Goal: Task Accomplishment & Management: Use online tool/utility

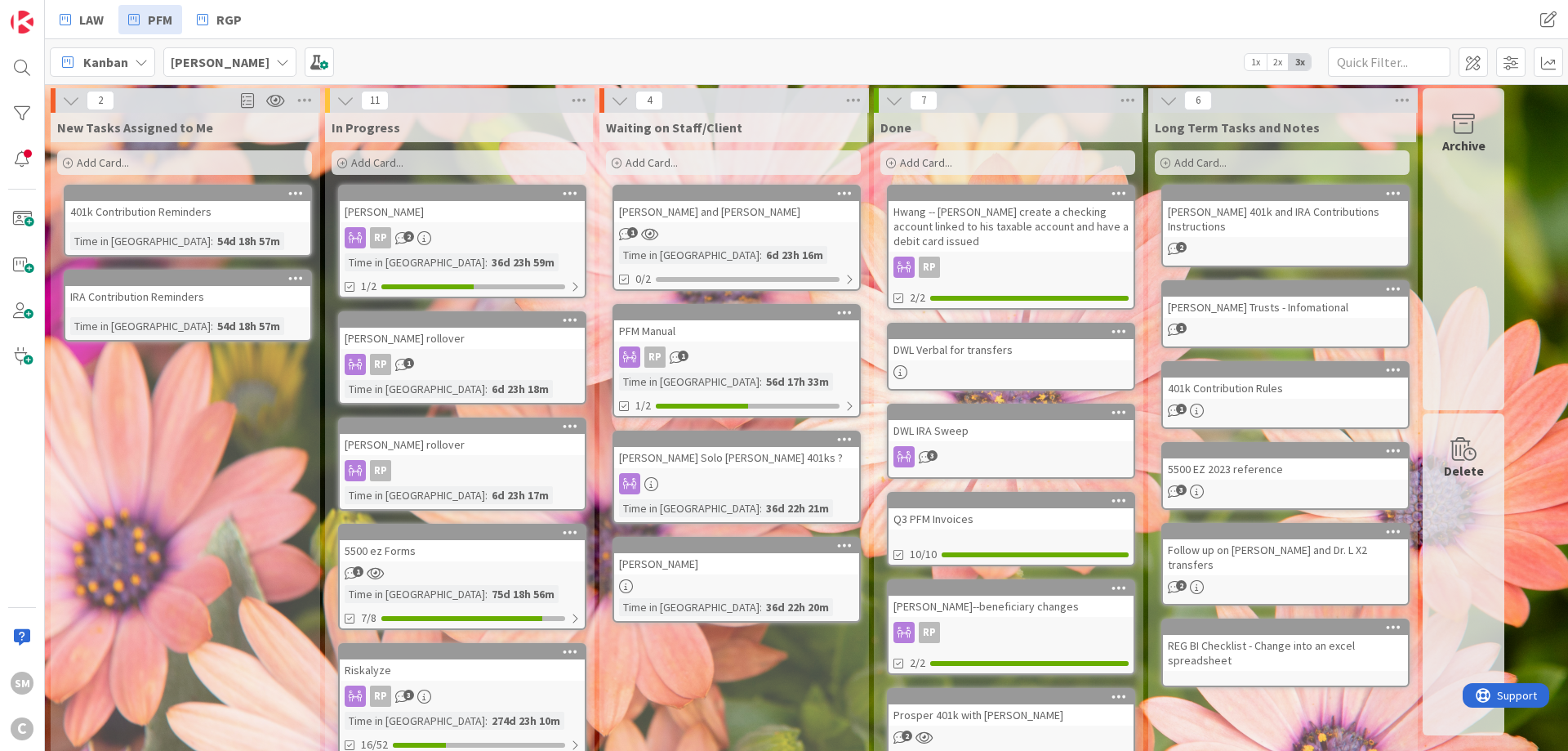
click at [503, 182] on div "In Progress Add Card... [PERSON_NAME] RP 2 Time in Column : 36d 23h 59m 1/2 [PE…" at bounding box center [458, 726] width 268 height 1225
click at [486, 218] on div "[PERSON_NAME]" at bounding box center [462, 211] width 245 height 21
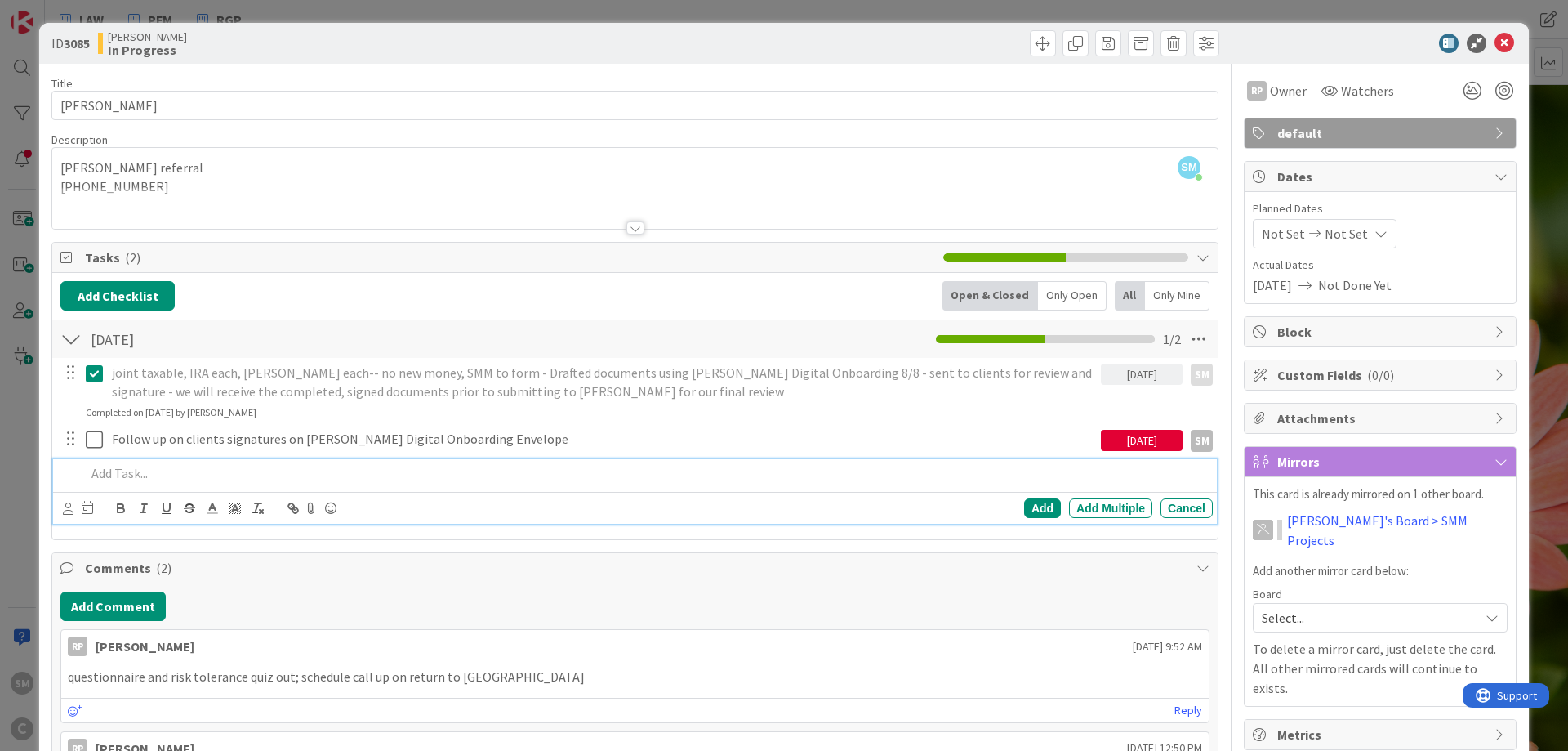
click at [149, 473] on p at bounding box center [646, 473] width 1120 height 19
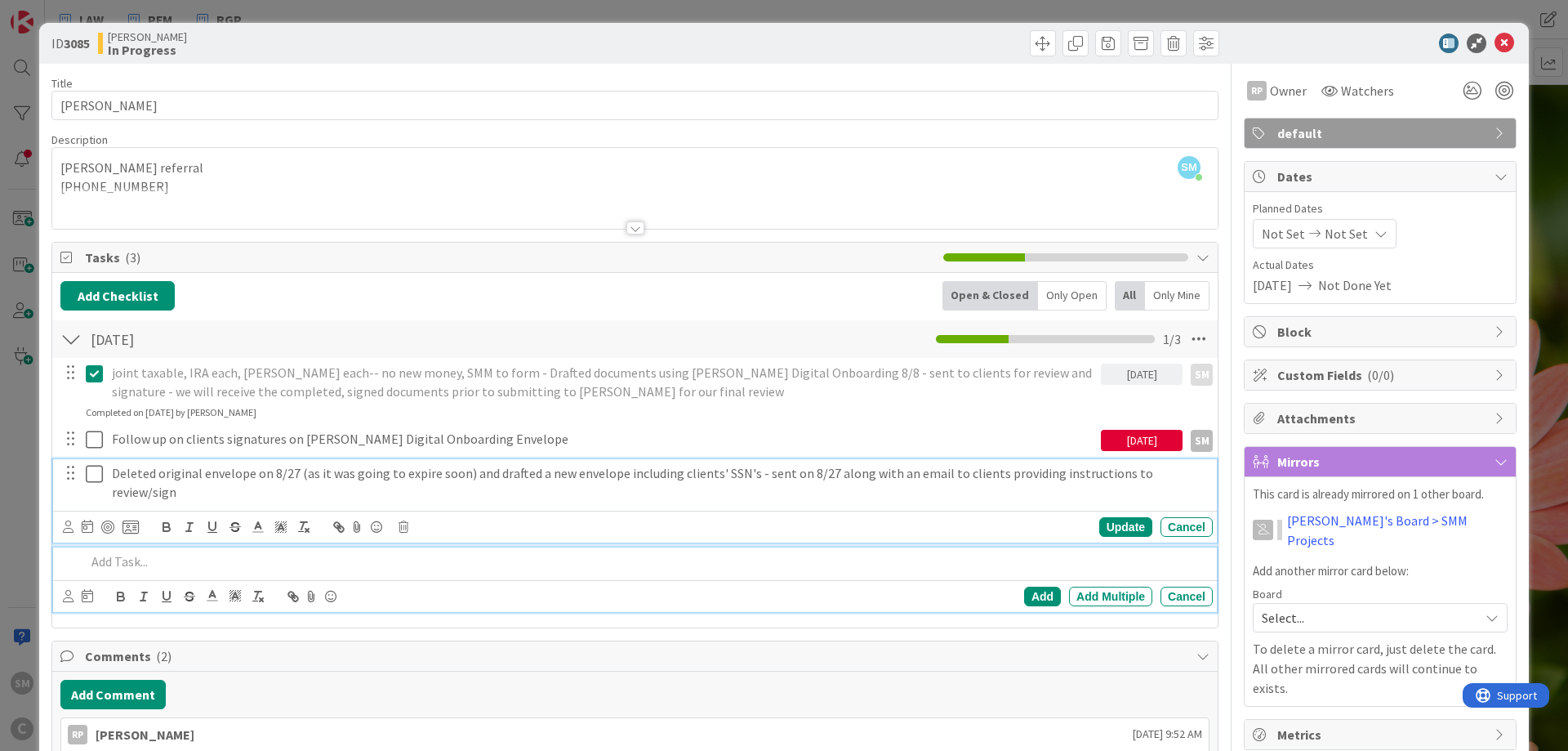
click at [206, 467] on p "Deleted original envelope on 8/27 (as it was going to expire soon) and drafted …" at bounding box center [659, 482] width 1094 height 37
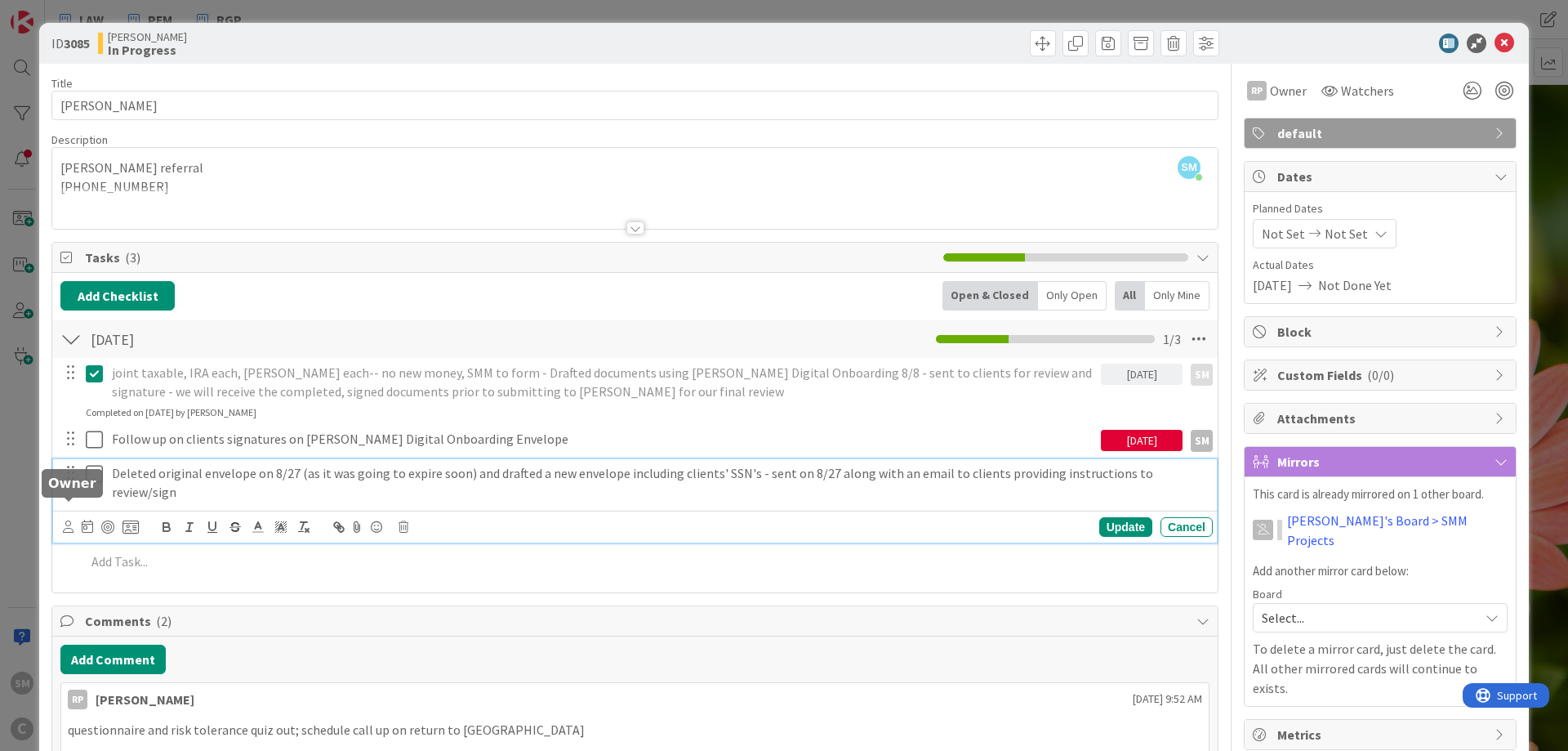
click at [63, 520] on icon at bounding box center [69, 527] width 11 height 13
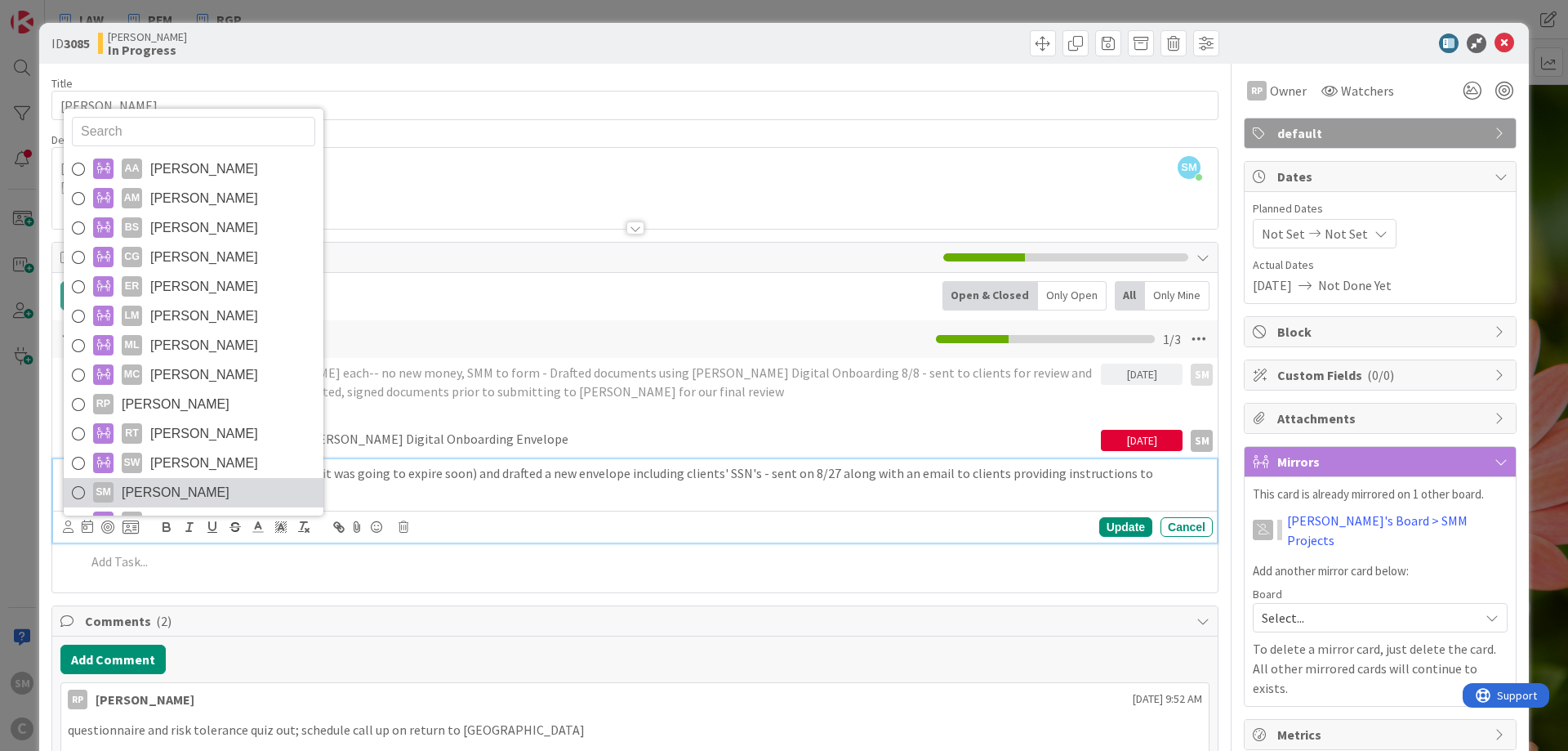
click at [178, 480] on span "[PERSON_NAME]" at bounding box center [175, 492] width 108 height 24
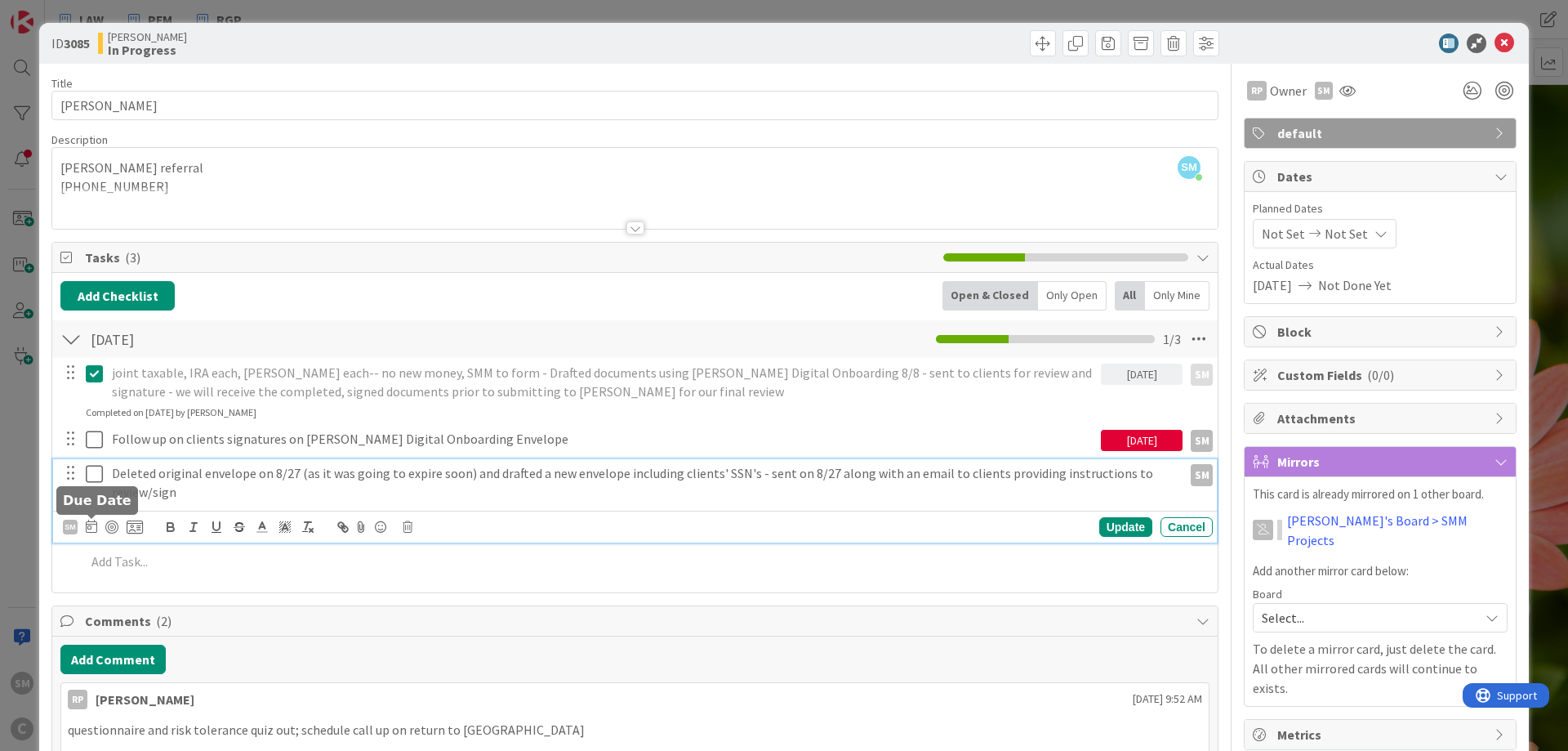
click at [89, 527] on icon at bounding box center [91, 526] width 12 height 13
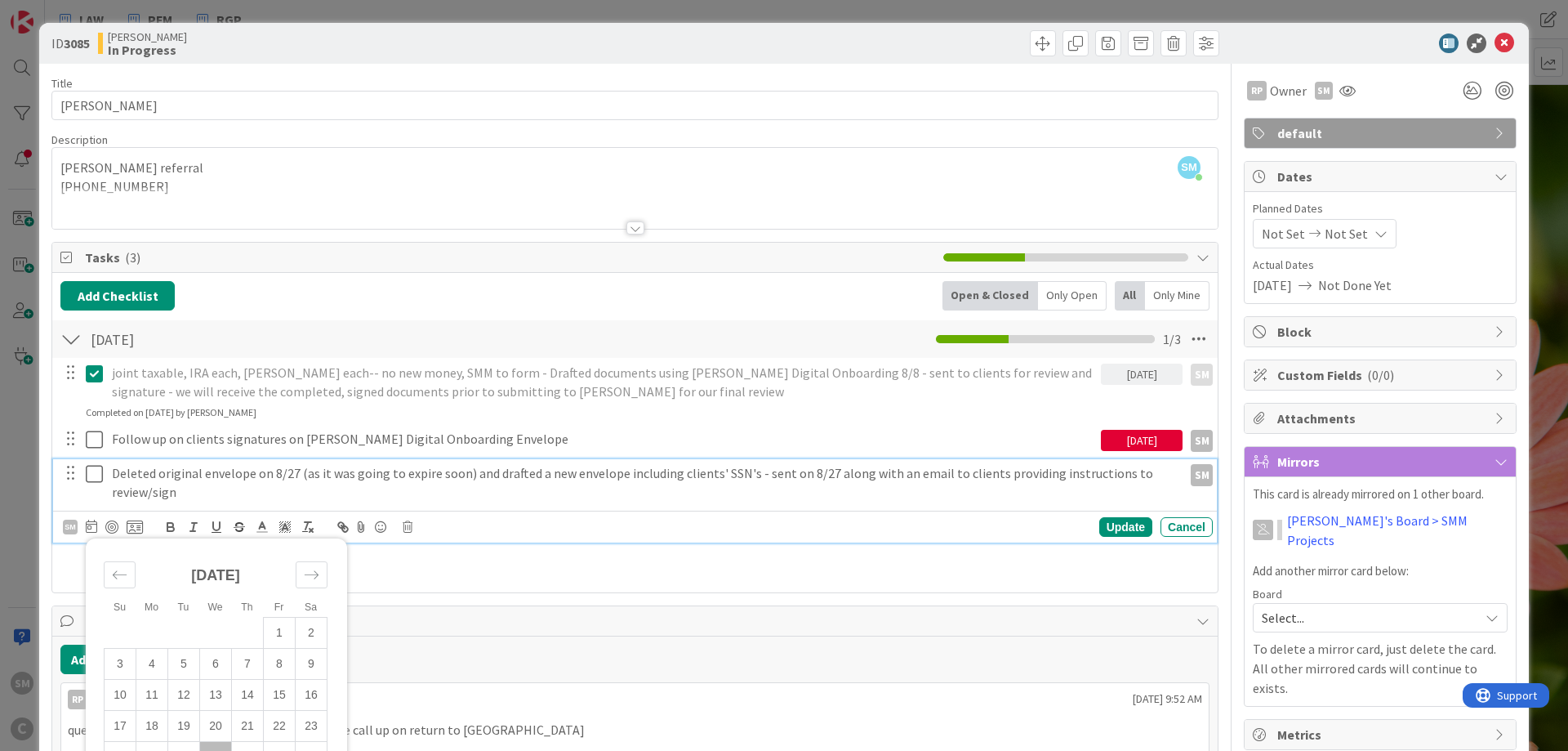
click at [222, 745] on td "27" at bounding box center [215, 756] width 32 height 31
type input "[DATE]"
click at [584, 493] on p "Deleted original envelope on 8/27 (as it was going to expire soon) and drafted …" at bounding box center [603, 482] width 982 height 37
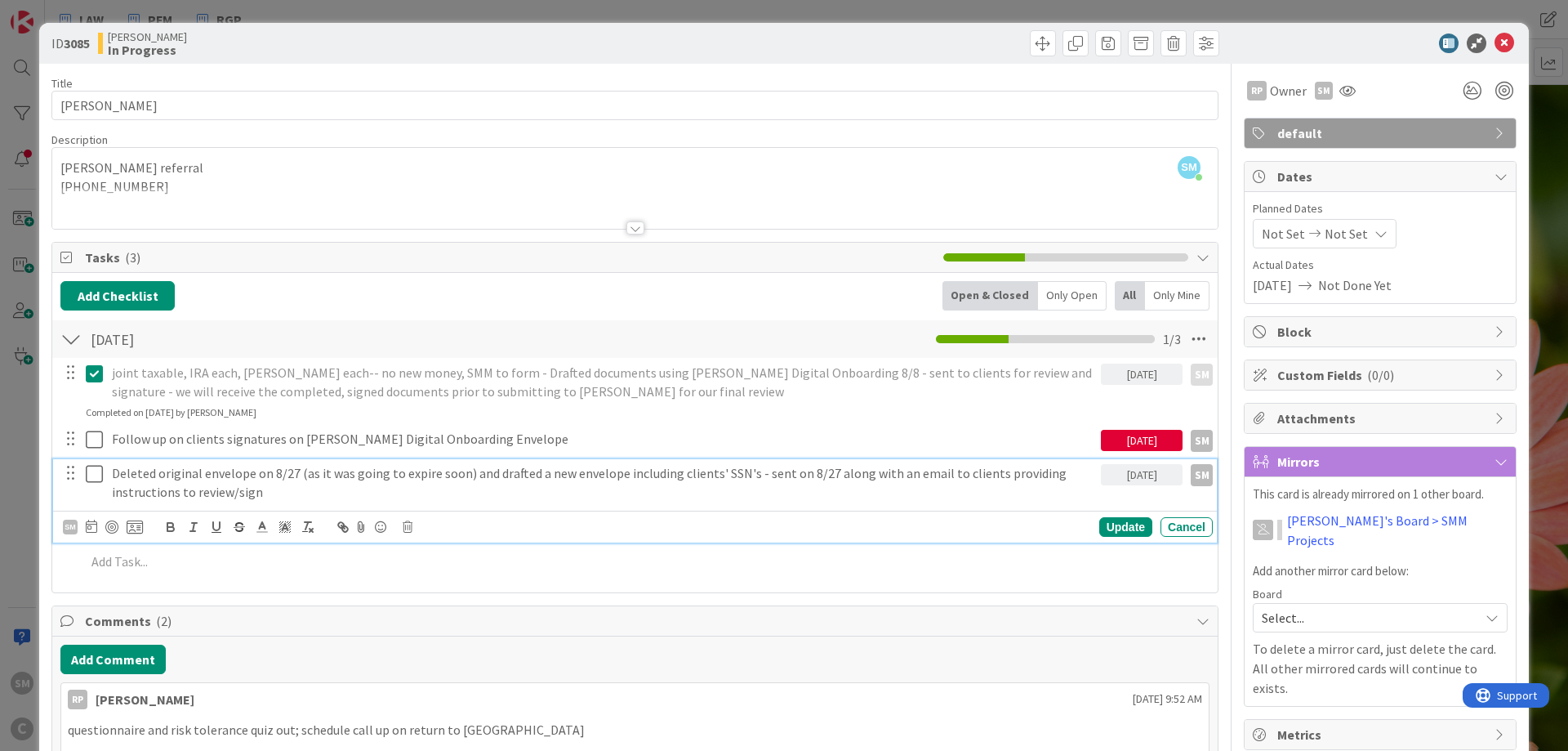
click at [99, 475] on icon at bounding box center [98, 474] width 24 height 20
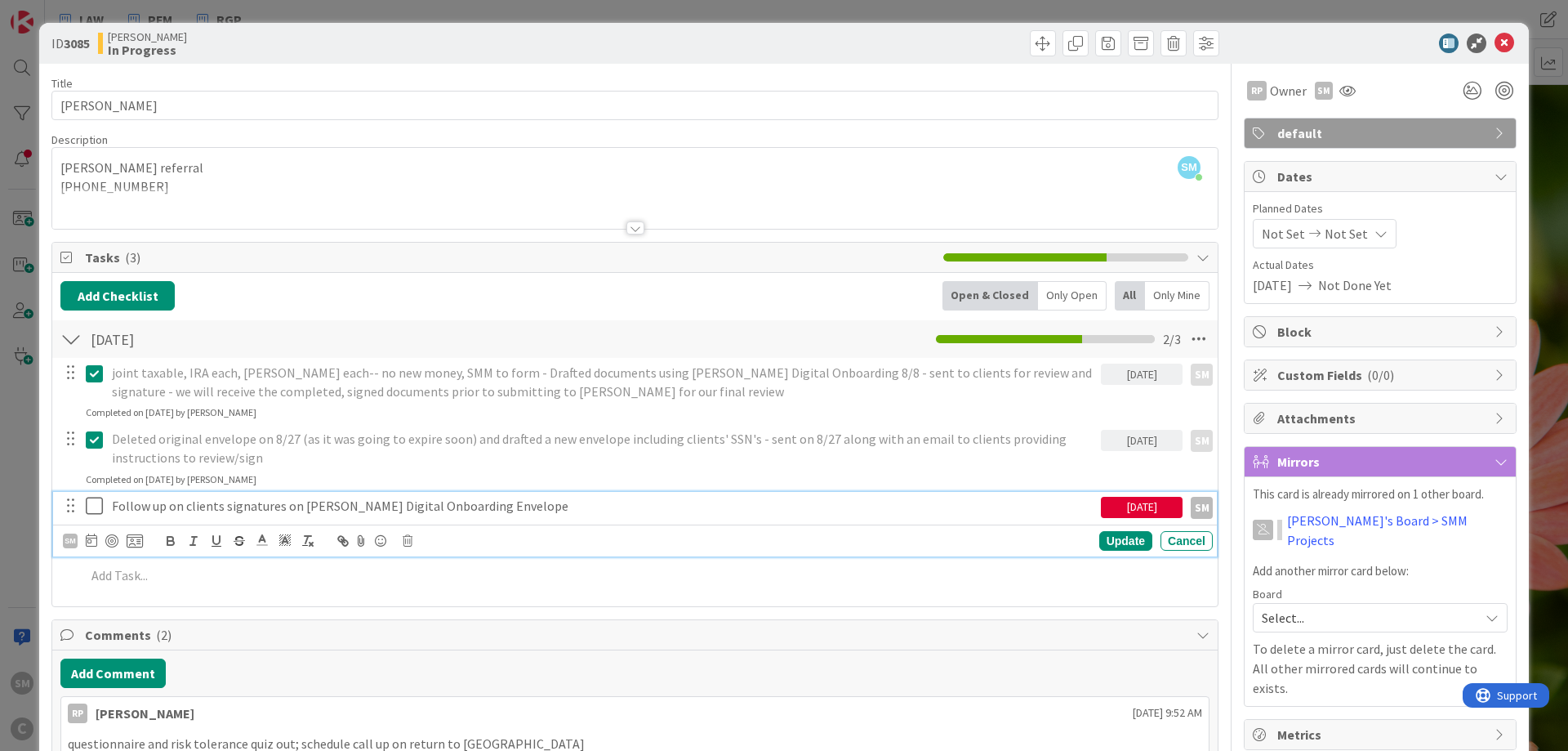
click at [205, 505] on p "Follow up on clients signatures on [PERSON_NAME] Digital Onboarding Envelope" at bounding box center [603, 506] width 982 height 19
click at [1120, 510] on div "[DATE]" at bounding box center [1141, 507] width 81 height 21
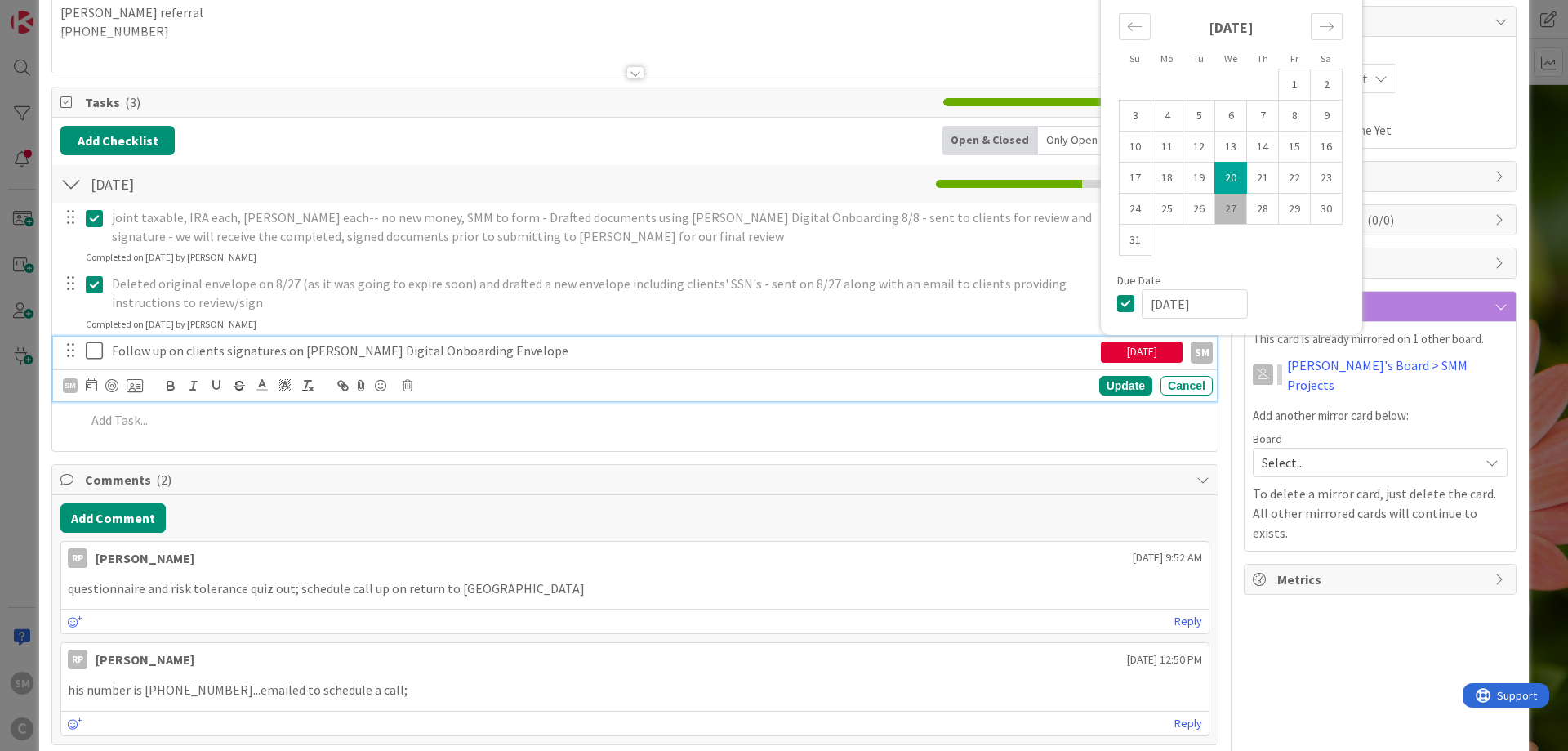
scroll to position [196, 0]
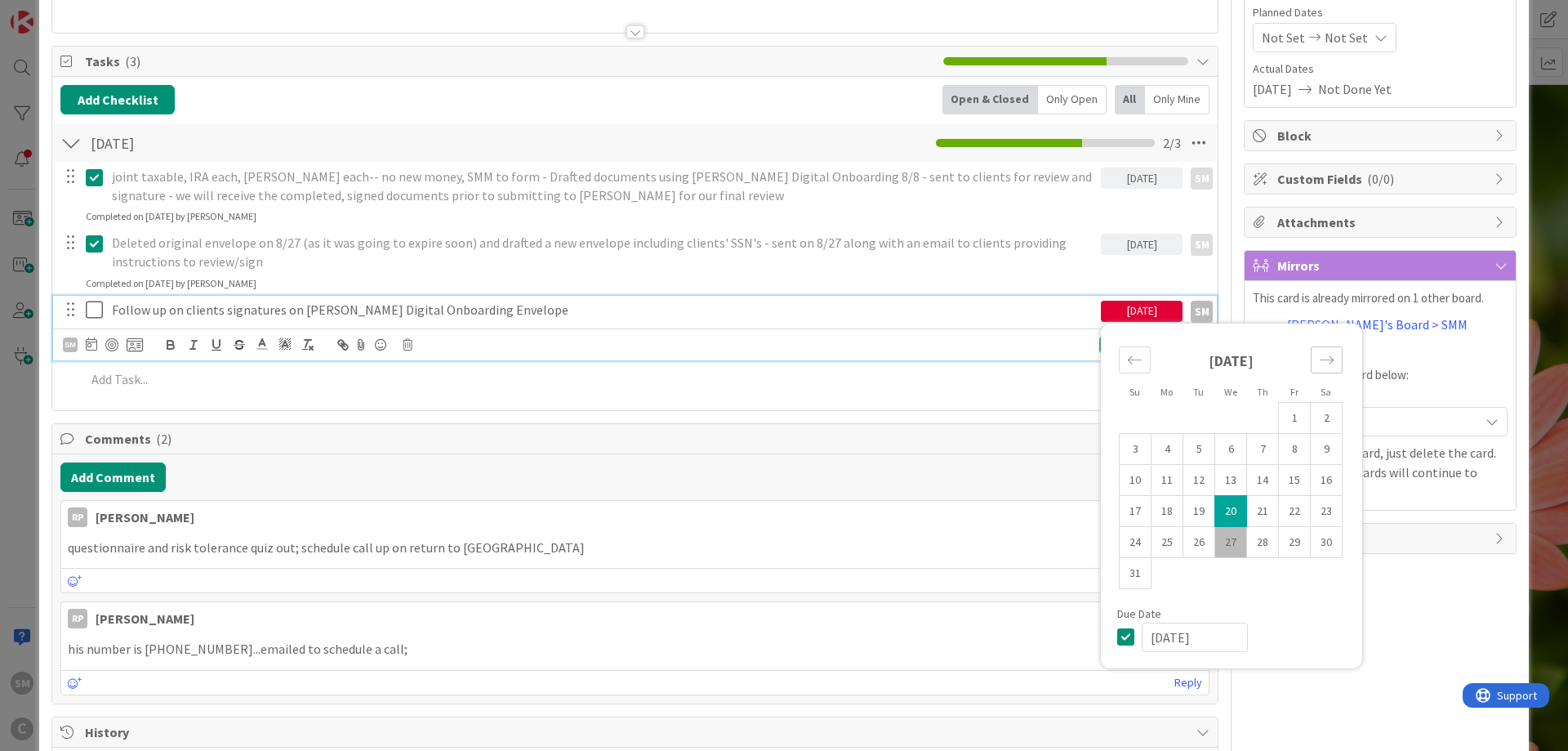
click at [1330, 355] on icon "Move forward to switch to the next month." at bounding box center [1326, 359] width 15 height 15
click at [1203, 419] on td "2" at bounding box center [1199, 417] width 32 height 31
type input "[DATE]"
click at [1437, 579] on div "RP Owner SM default Dates Planned Dates Not Set Not Set Actual Dates [DATE] Not…" at bounding box center [1380, 585] width 273 height 1435
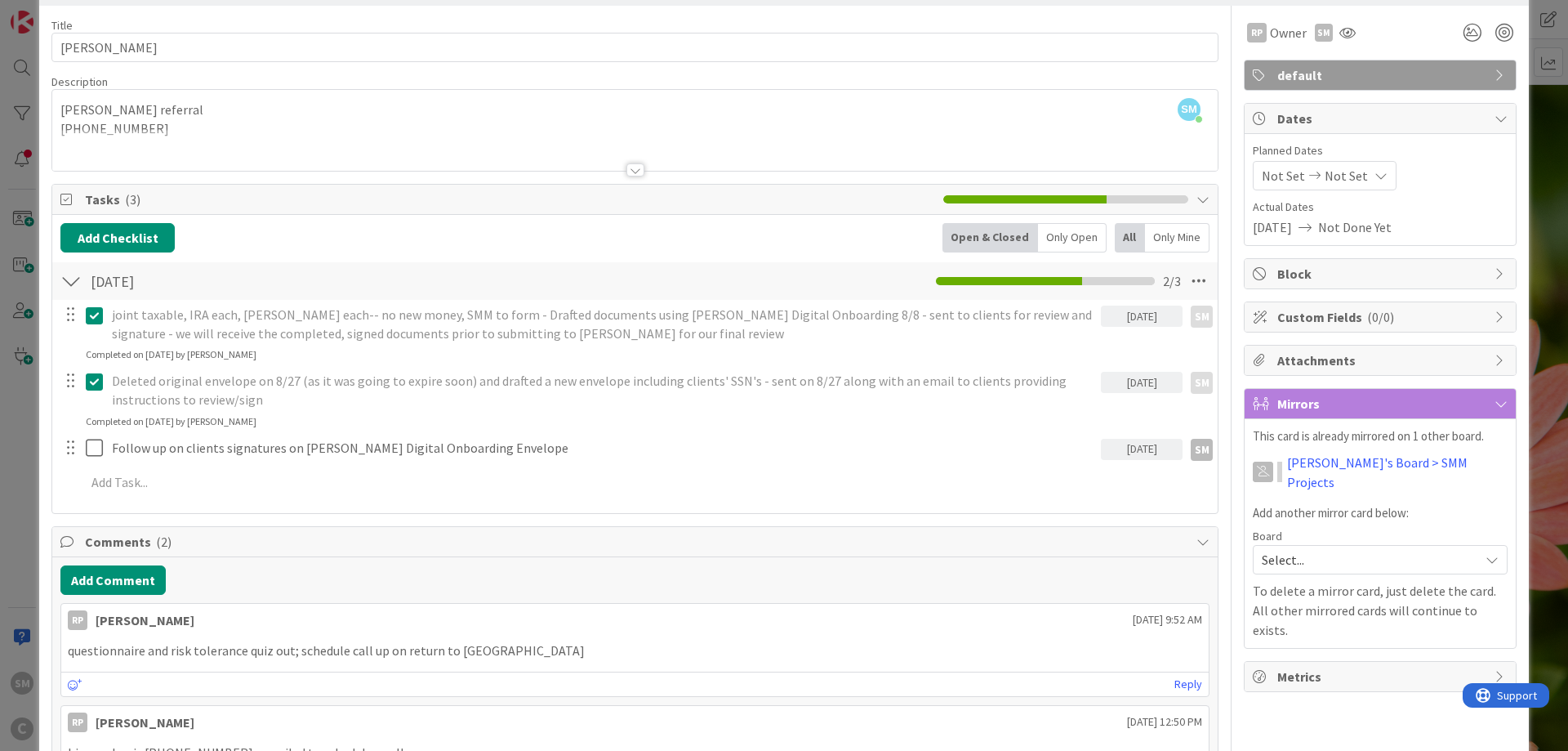
scroll to position [0, 0]
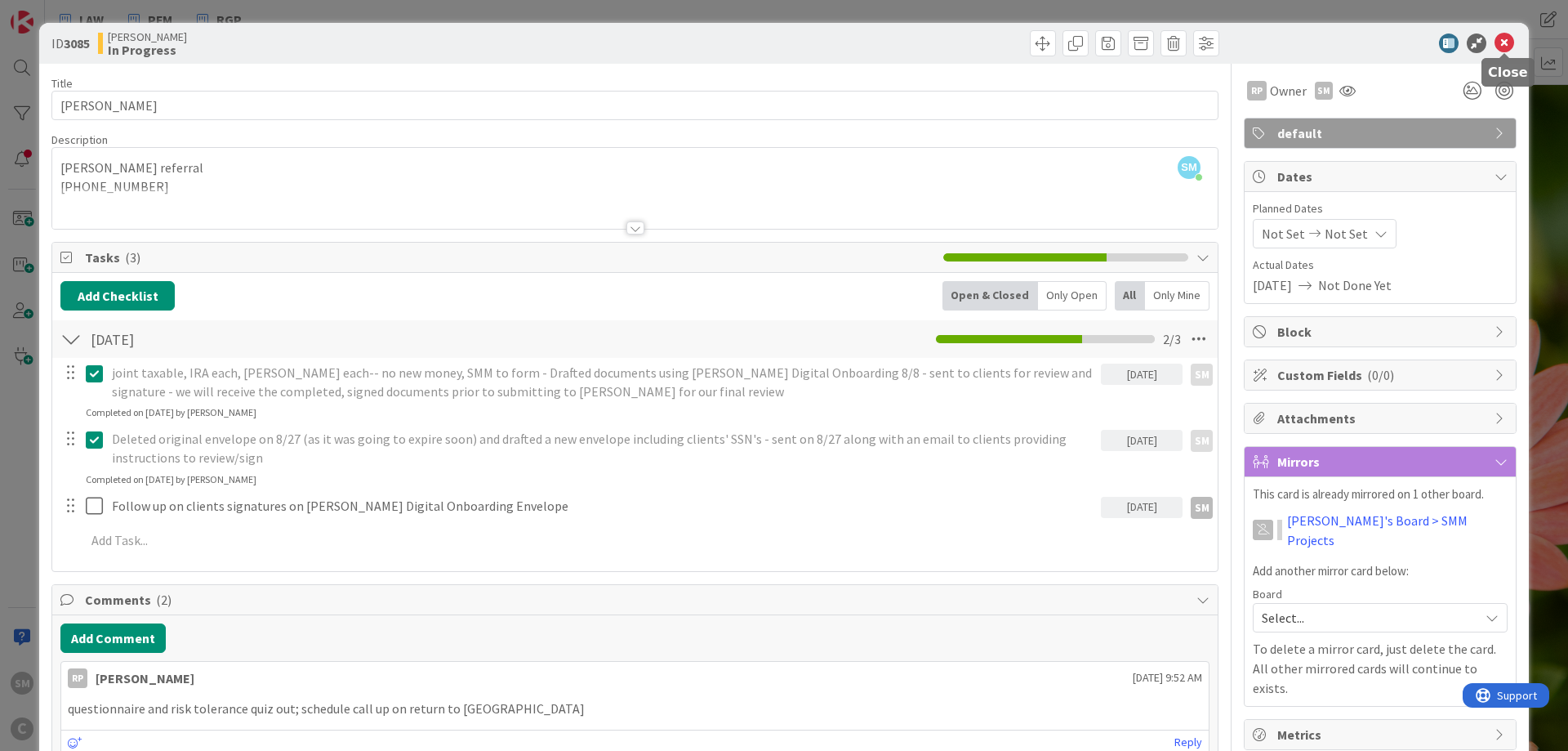
click at [1511, 45] on icon at bounding box center [1505, 43] width 20 height 20
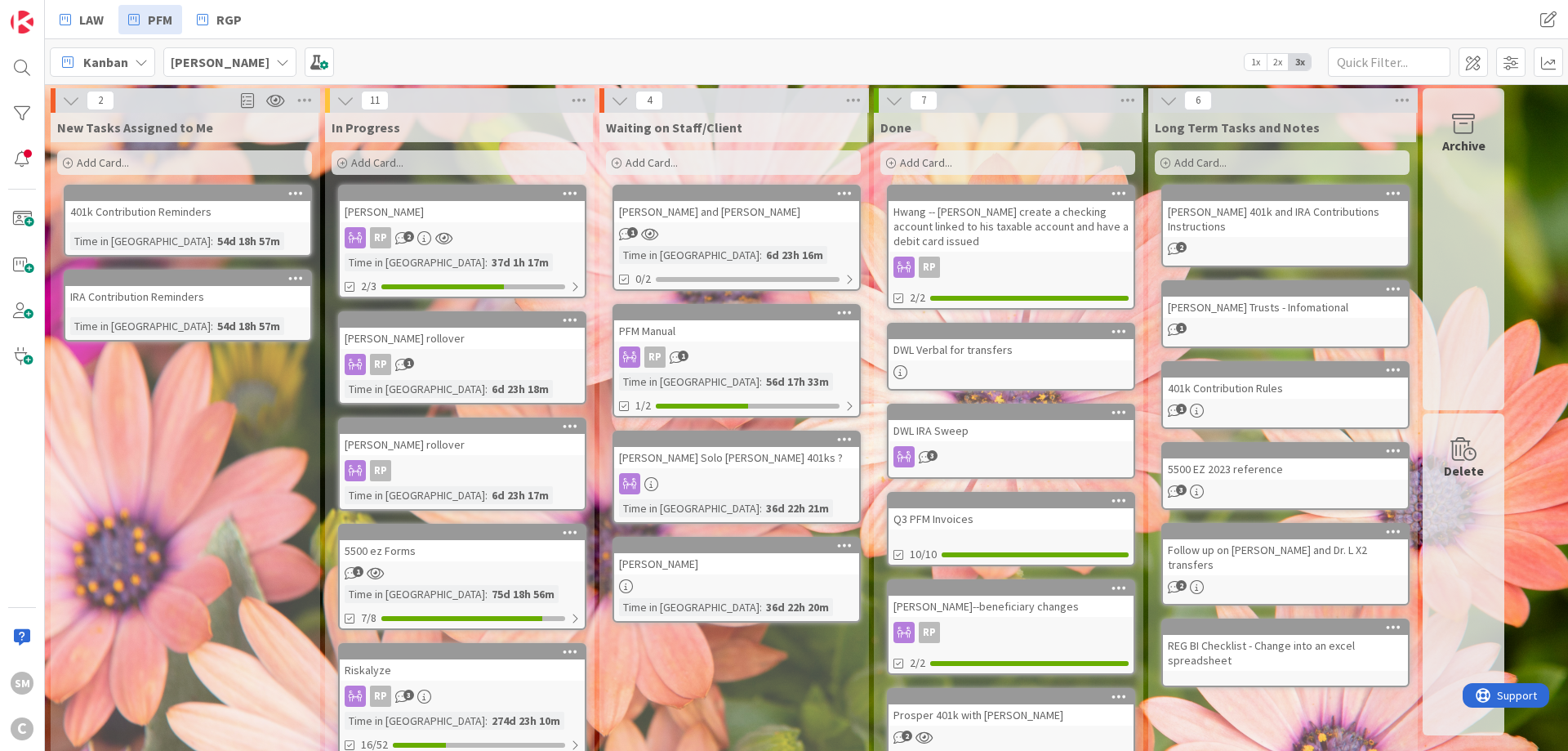
click at [227, 424] on div "New Tasks Assigned to Me Add Card... 401k Contribution Reminders Time in Column…" at bounding box center [184, 726] width 268 height 1225
click at [214, 512] on div "New Tasks Assigned to Me Add Card... 401k Contribution Reminders Time in Column…" at bounding box center [184, 726] width 268 height 1225
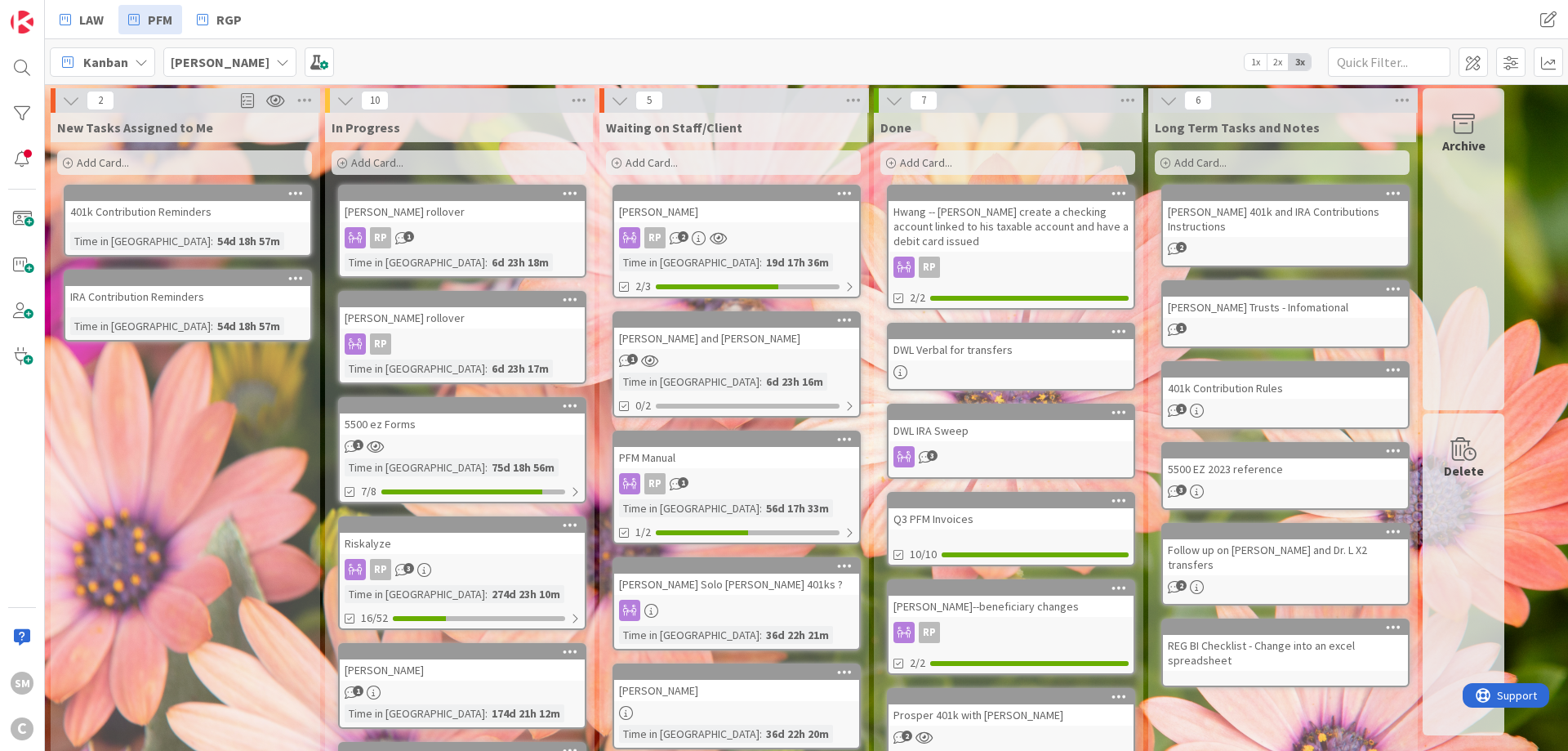
click at [239, 452] on div "New Tasks Assigned to Me Add Card... 401k Contribution Reminders Time in Column…" at bounding box center [184, 709] width 268 height 1193
